Goal: Information Seeking & Learning: Learn about a topic

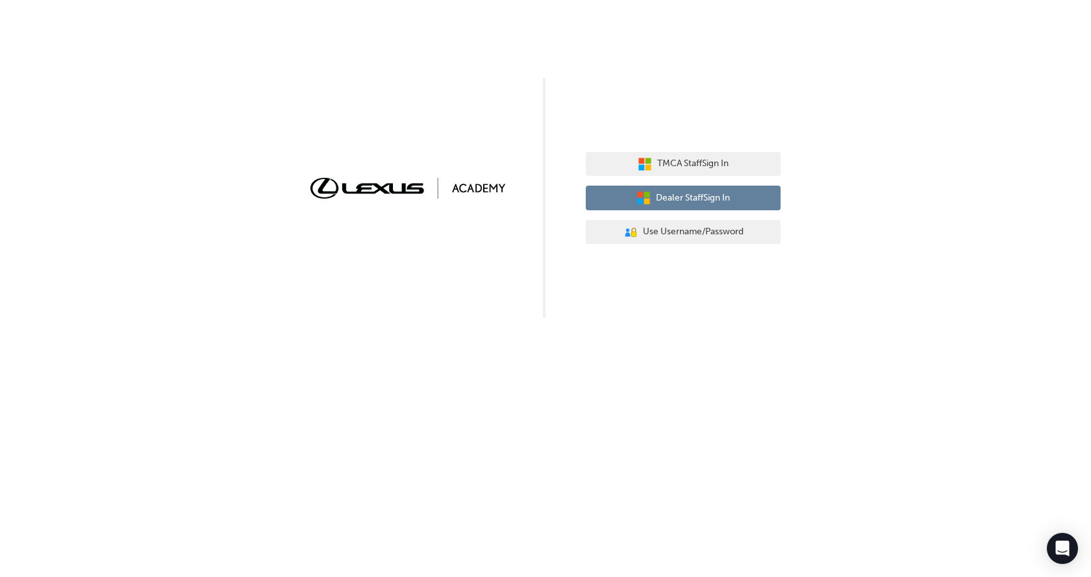
click at [665, 188] on button "Dealer Staff Sign In" at bounding box center [683, 198] width 195 height 25
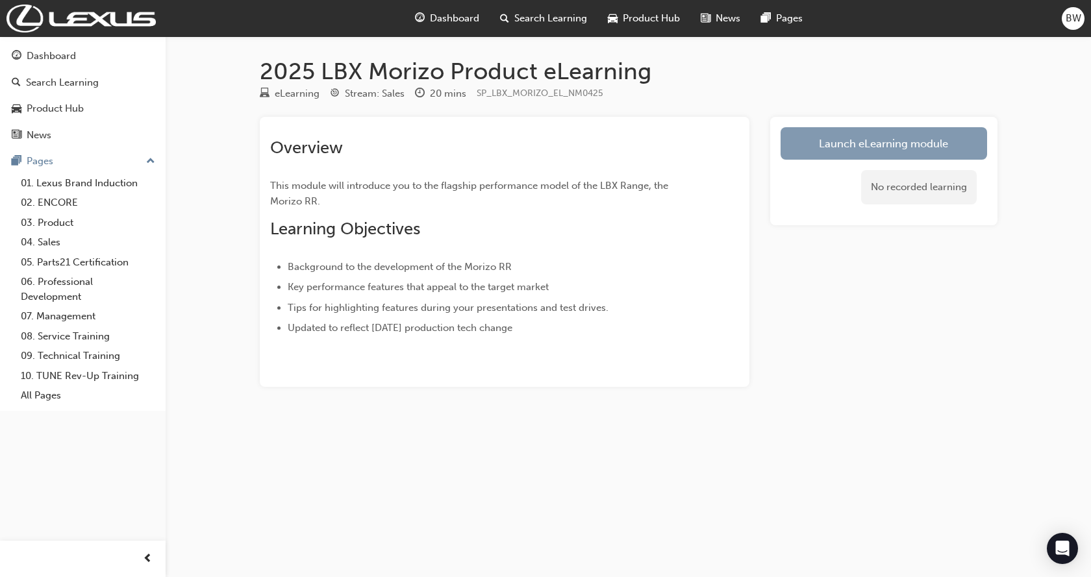
click at [880, 136] on link "Launch eLearning module" at bounding box center [884, 143] width 207 height 32
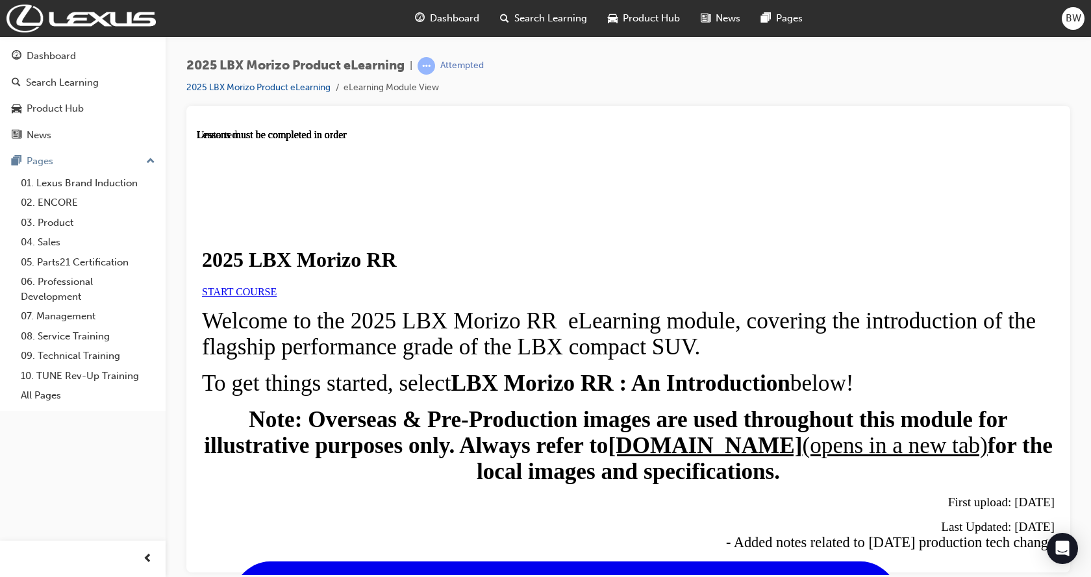
scroll to position [65, 0]
click at [277, 286] on span "START COURSE" at bounding box center [239, 291] width 75 height 11
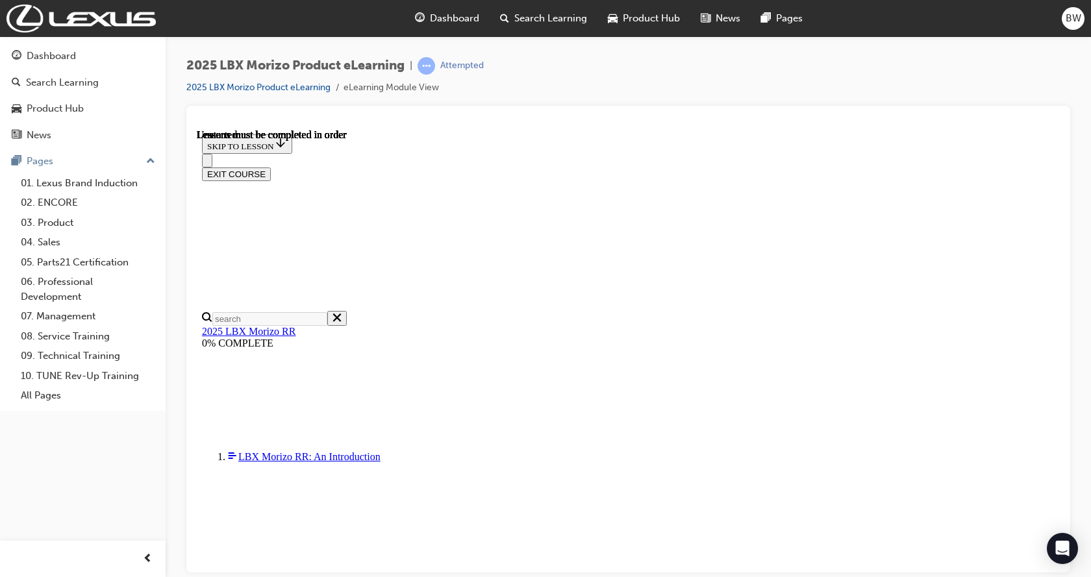
scroll to position [45, 0]
